Goal: Information Seeking & Learning: Learn about a topic

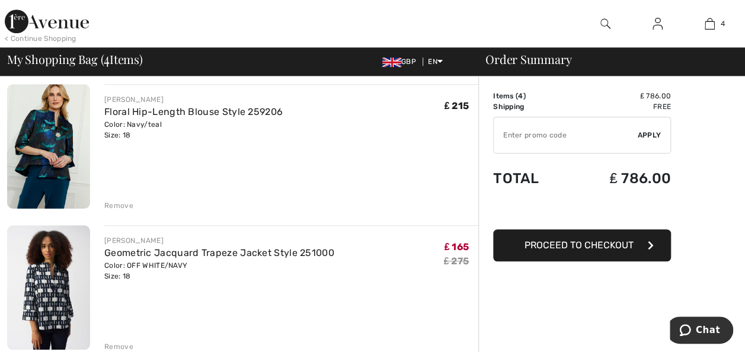
scroll to position [395, 0]
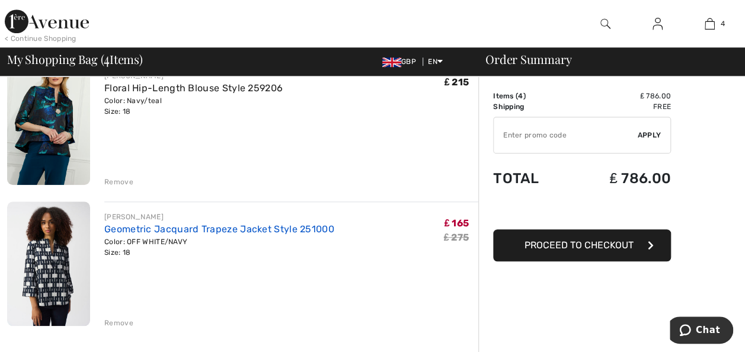
click at [302, 225] on link "Geometric Jacquard Trapeze Jacket Style 251000" at bounding box center [219, 228] width 230 height 11
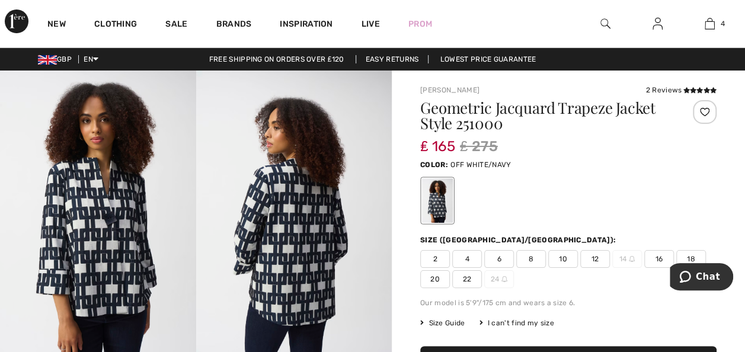
click at [134, 296] on img at bounding box center [98, 217] width 196 height 293
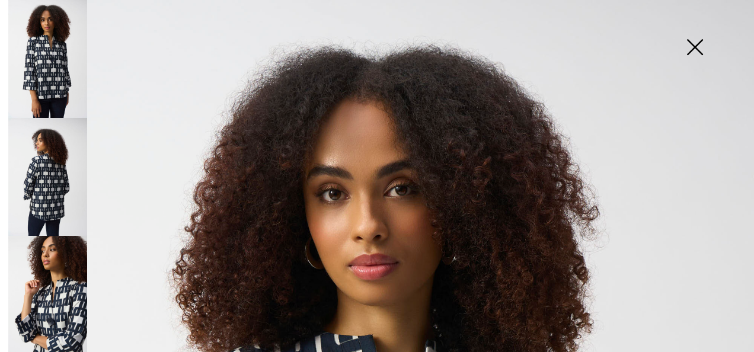
click at [66, 184] on img at bounding box center [47, 177] width 79 height 118
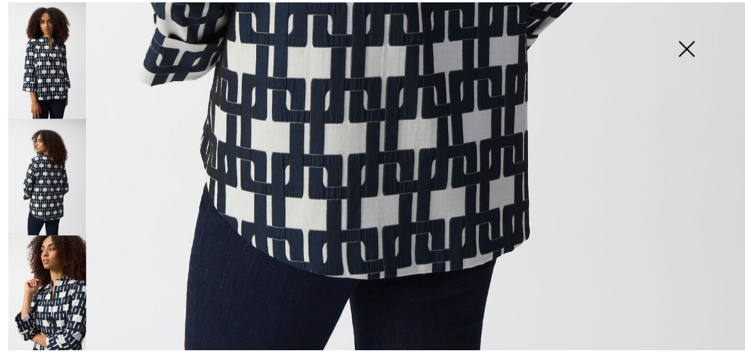
scroll to position [764, 0]
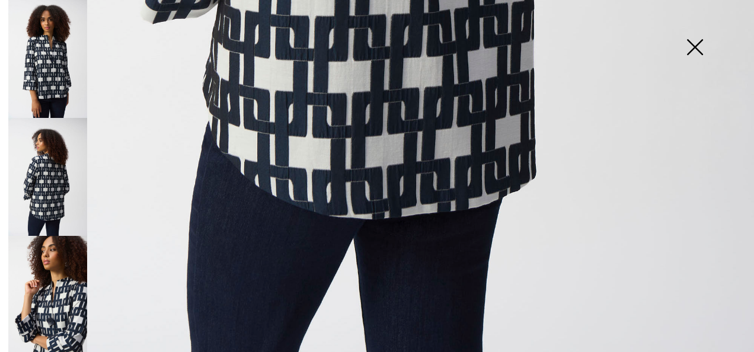
click at [704, 51] on img at bounding box center [694, 48] width 59 height 61
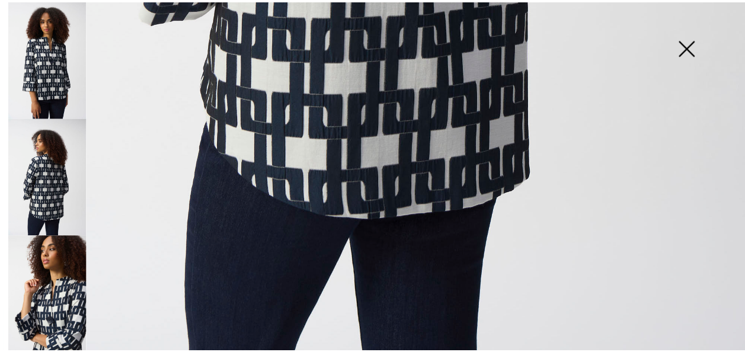
scroll to position [750, 0]
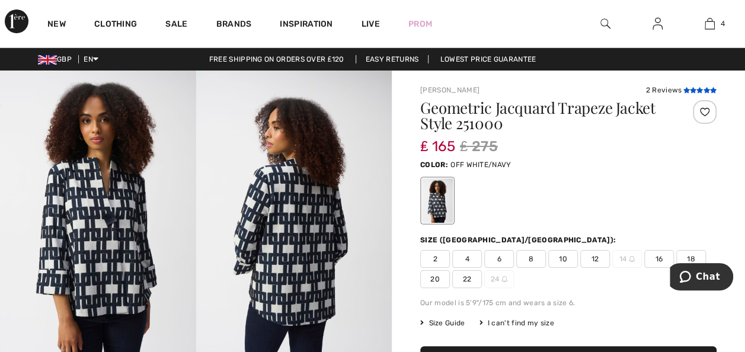
click at [697, 90] on icon at bounding box center [699, 90] width 7 height 6
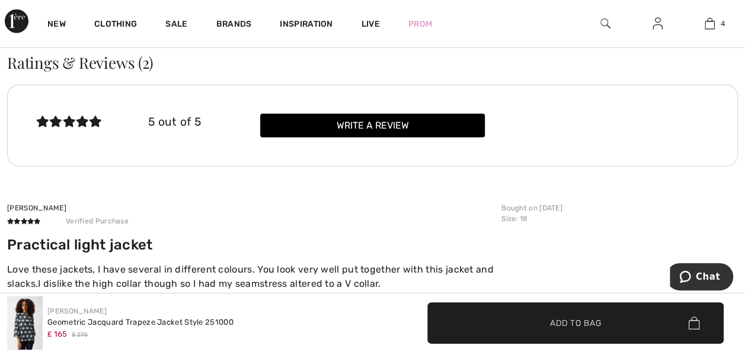
scroll to position [1518, 0]
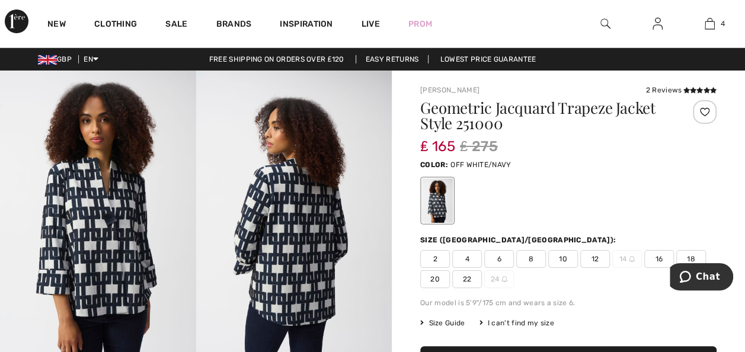
click at [142, 201] on img at bounding box center [98, 217] width 196 height 293
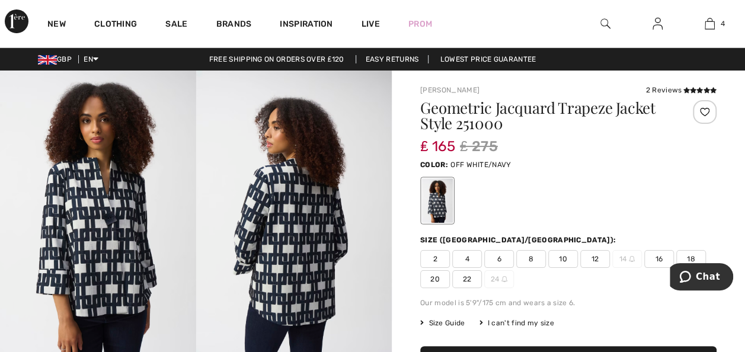
click at [146, 260] on img at bounding box center [98, 217] width 196 height 293
